Goal: Information Seeking & Learning: Check status

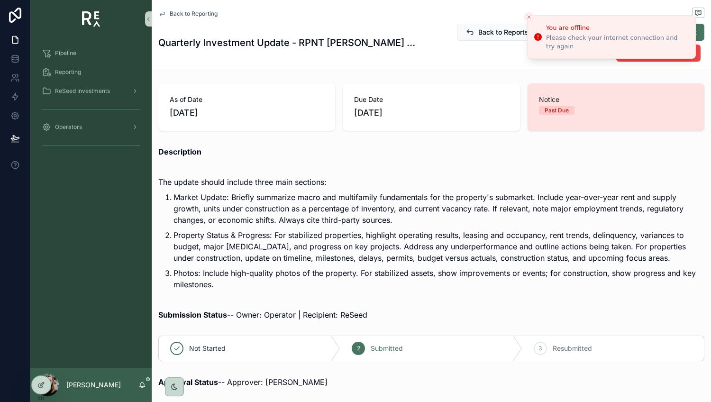
scroll to position [213, 0]
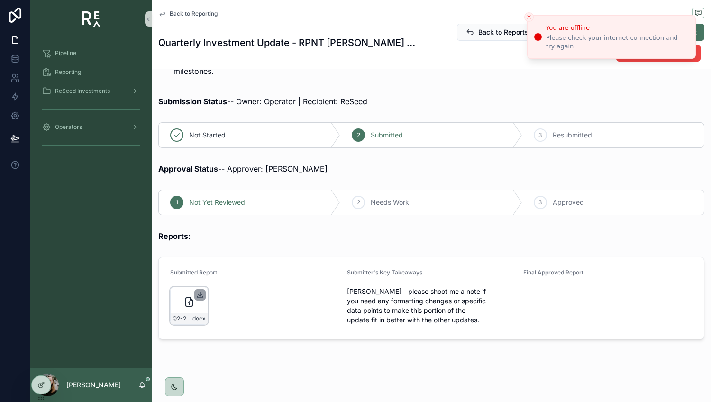
click at [201, 293] on icon "scrollable content" at bounding box center [200, 295] width 8 height 8
click at [186, 12] on span "Back to Reporting" at bounding box center [194, 14] width 48 height 8
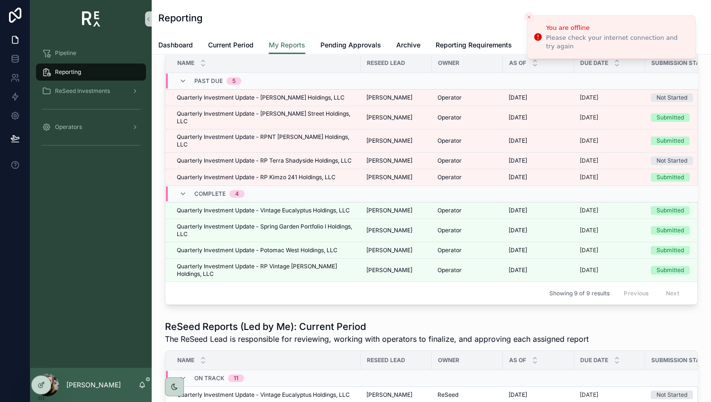
scroll to position [43, 0]
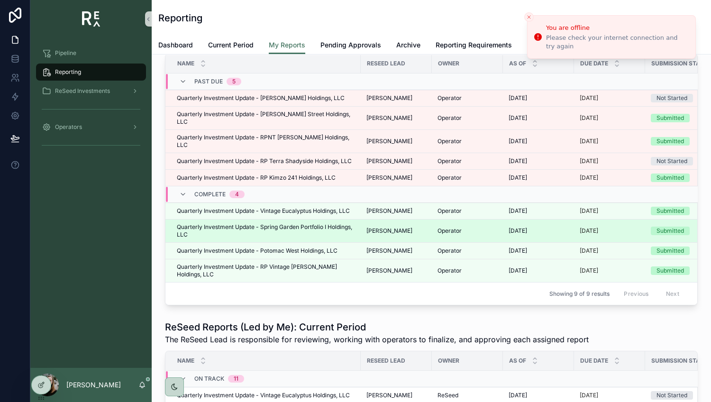
click at [270, 223] on span "Quarterly Investment Update - Spring Garden Portfolio I Holdings, LLC" at bounding box center [266, 230] width 178 height 15
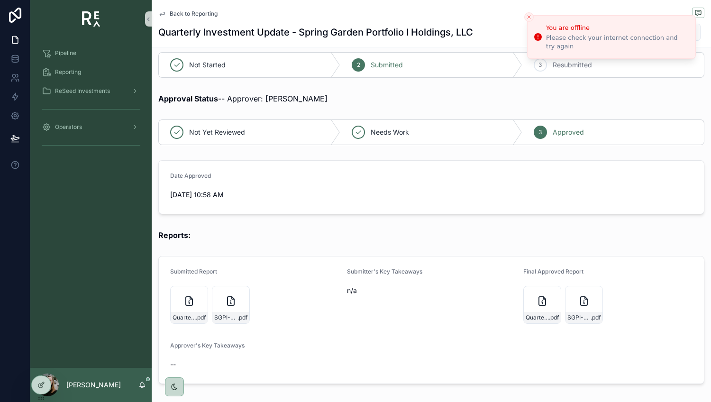
scroll to position [263, 0]
click at [238, 290] on icon "scrollable content" at bounding box center [242, 293] width 8 height 8
click at [200, 289] on icon "scrollable content" at bounding box center [200, 293] width 8 height 8
click at [183, 13] on span "Back to Reporting" at bounding box center [194, 14] width 48 height 8
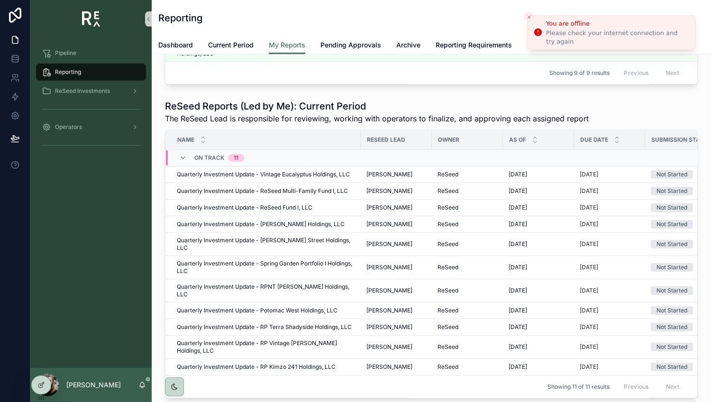
click at [528, 17] on line "Close toast" at bounding box center [528, 17] width 3 height 3
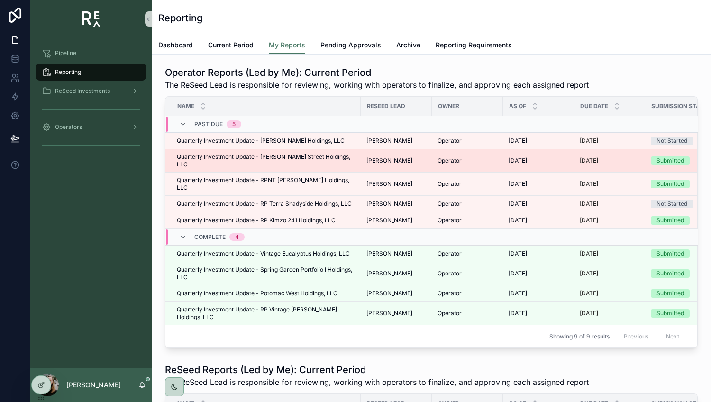
click at [319, 157] on span "Quarterly Investment Update - Roe Street Holdings, LLC" at bounding box center [266, 160] width 178 height 15
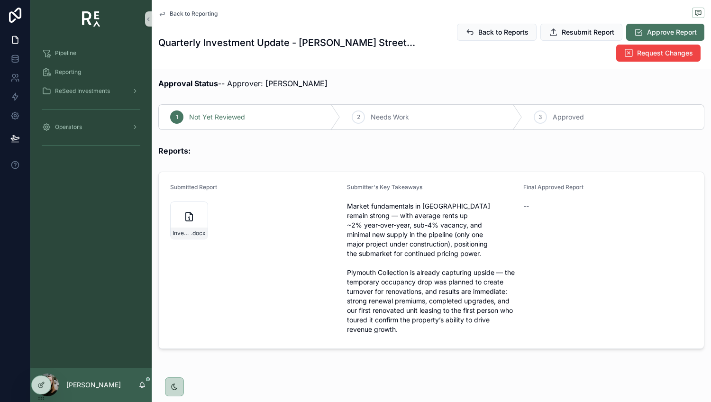
scroll to position [308, 0]
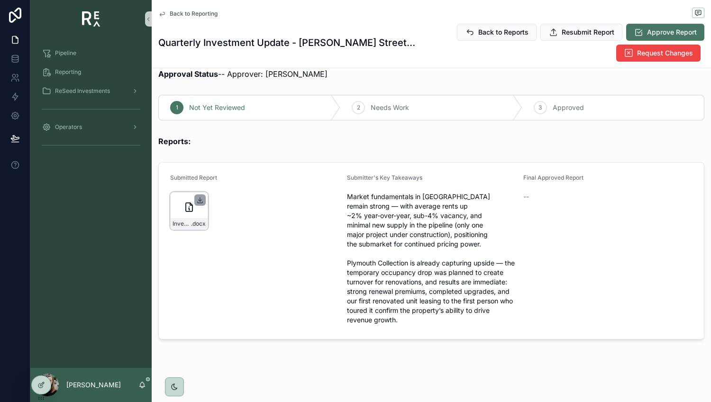
click at [200, 199] on icon "scrollable content" at bounding box center [199, 199] width 3 height 1
